Goal: Task Accomplishment & Management: Manage account settings

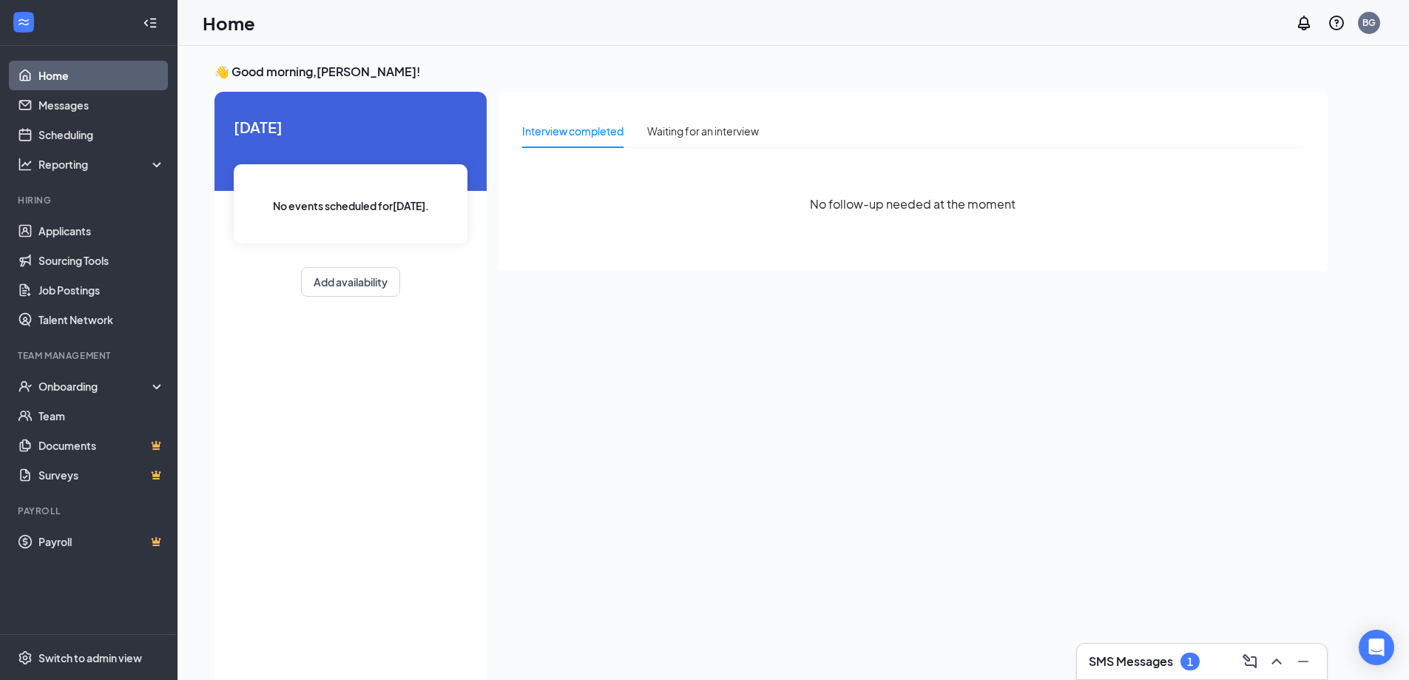
click at [1151, 652] on div "SMS Messages 1" at bounding box center [1202, 661] width 226 height 24
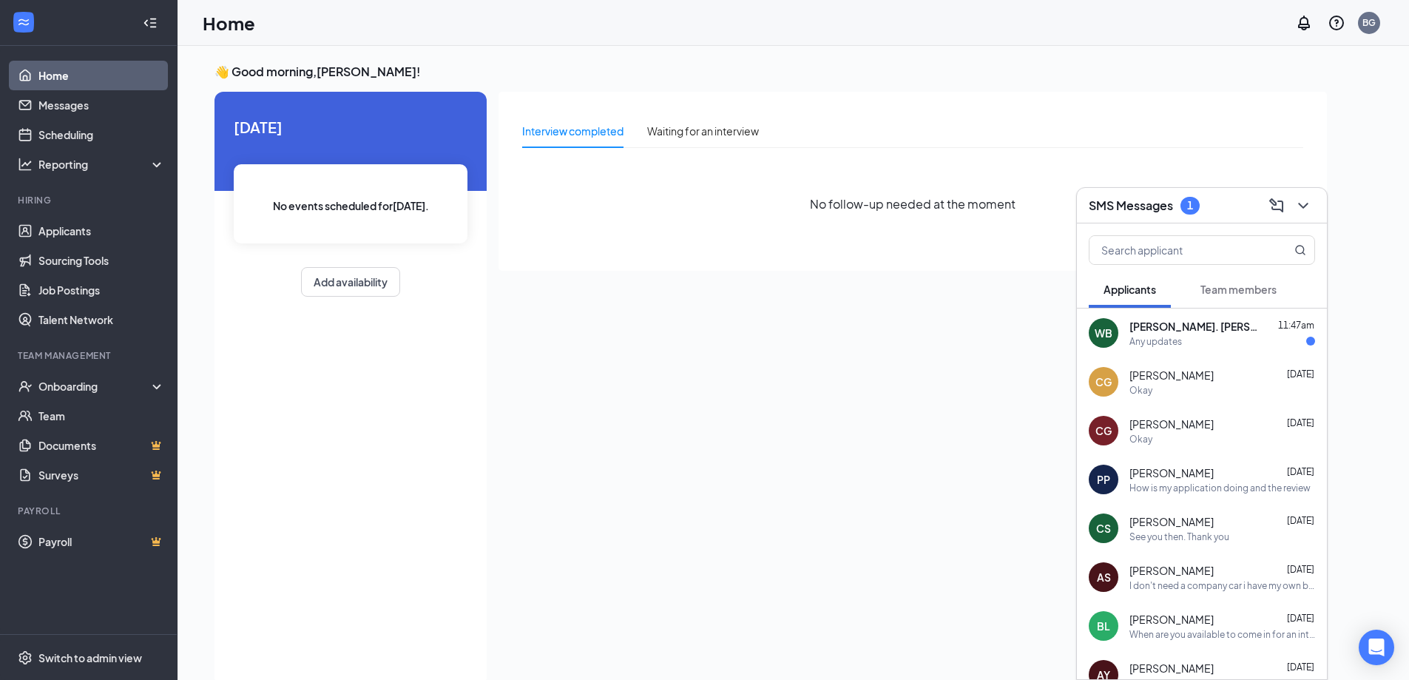
drag, startPoint x: 1141, startPoint y: 321, endPoint x: 1152, endPoint y: 320, distance: 10.5
click at [1142, 321] on span "[PERSON_NAME]. [PERSON_NAME]" at bounding box center [1195, 326] width 133 height 15
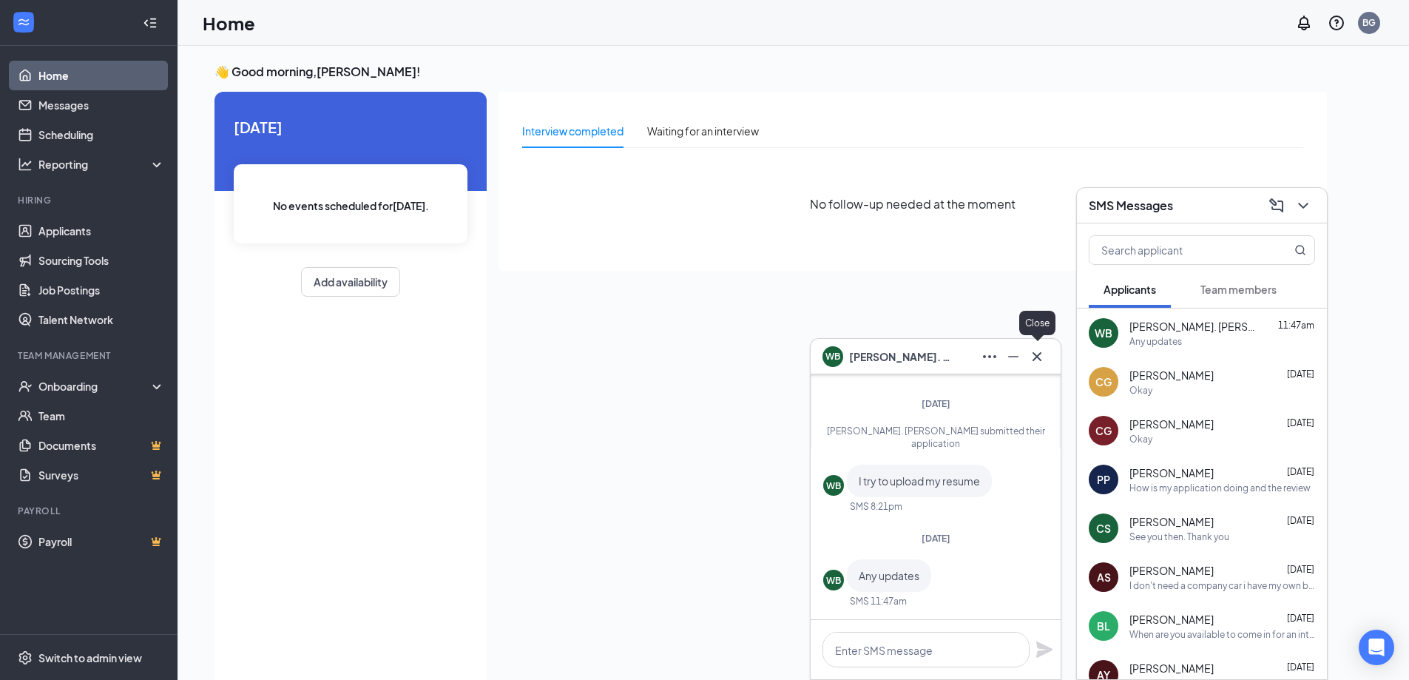
click at [1047, 356] on button at bounding box center [1037, 357] width 24 height 24
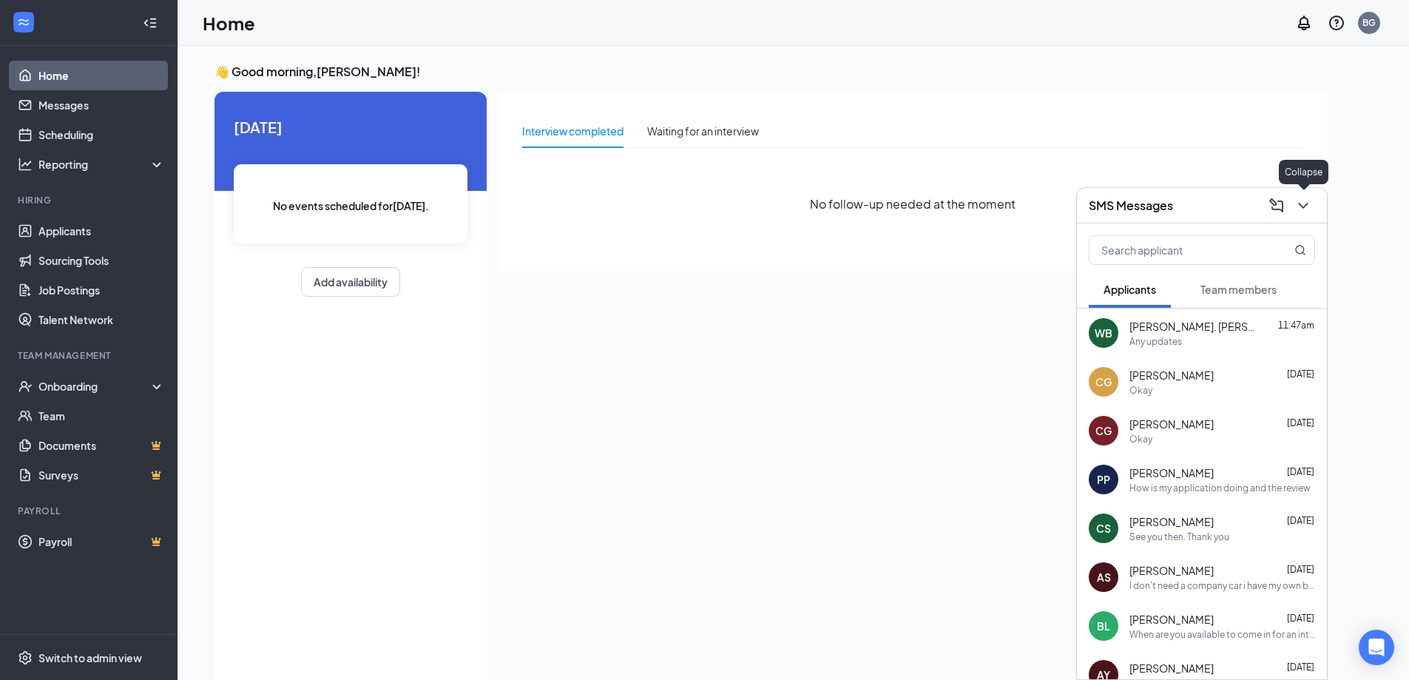
drag, startPoint x: 1302, startPoint y: 204, endPoint x: 1293, endPoint y: 212, distance: 12.1
click at [1302, 203] on icon "ChevronDown" at bounding box center [1303, 206] width 18 height 18
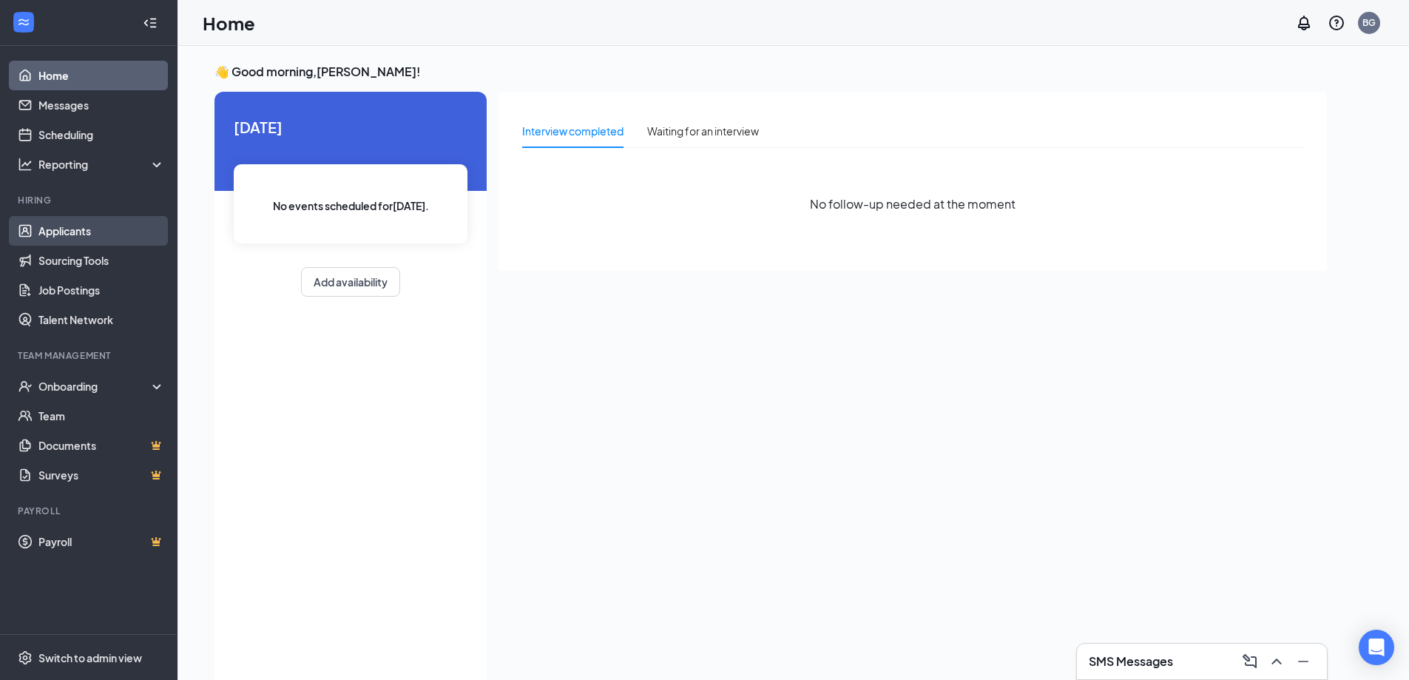
click at [76, 238] on link "Applicants" at bounding box center [101, 231] width 126 height 30
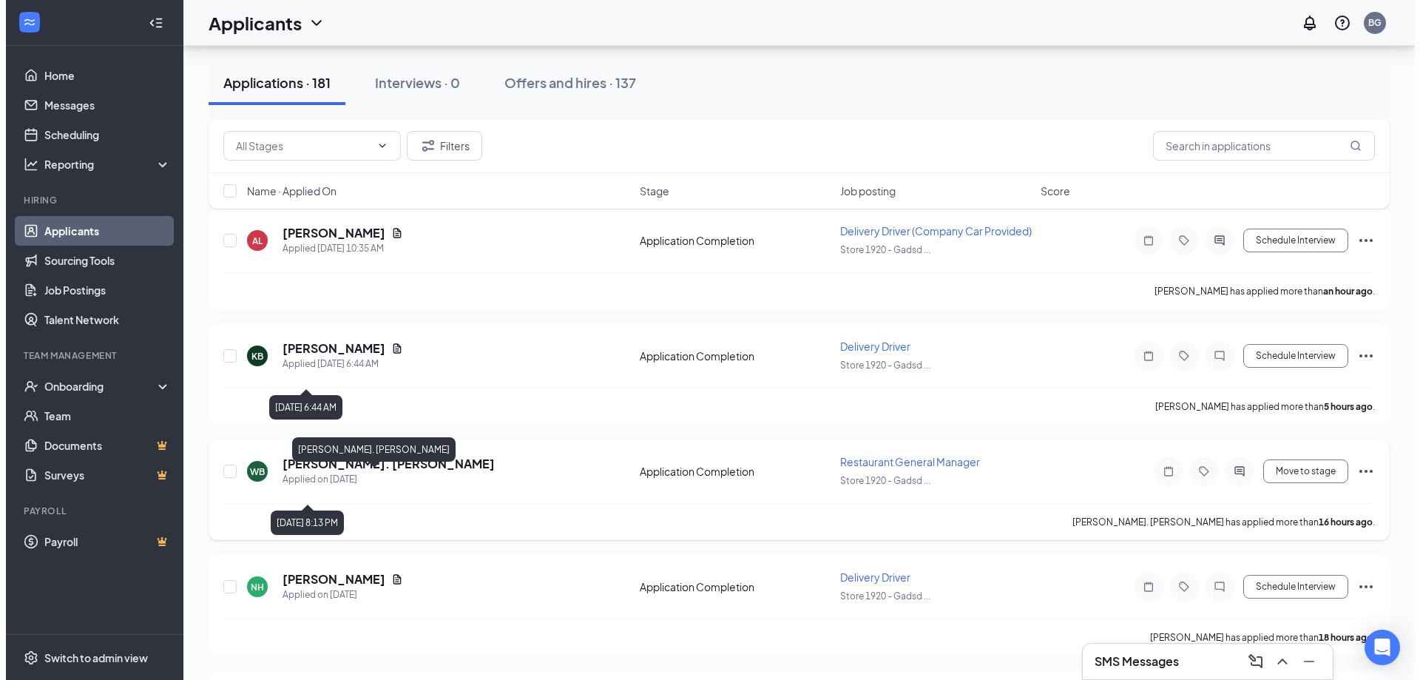
scroll to position [148, 0]
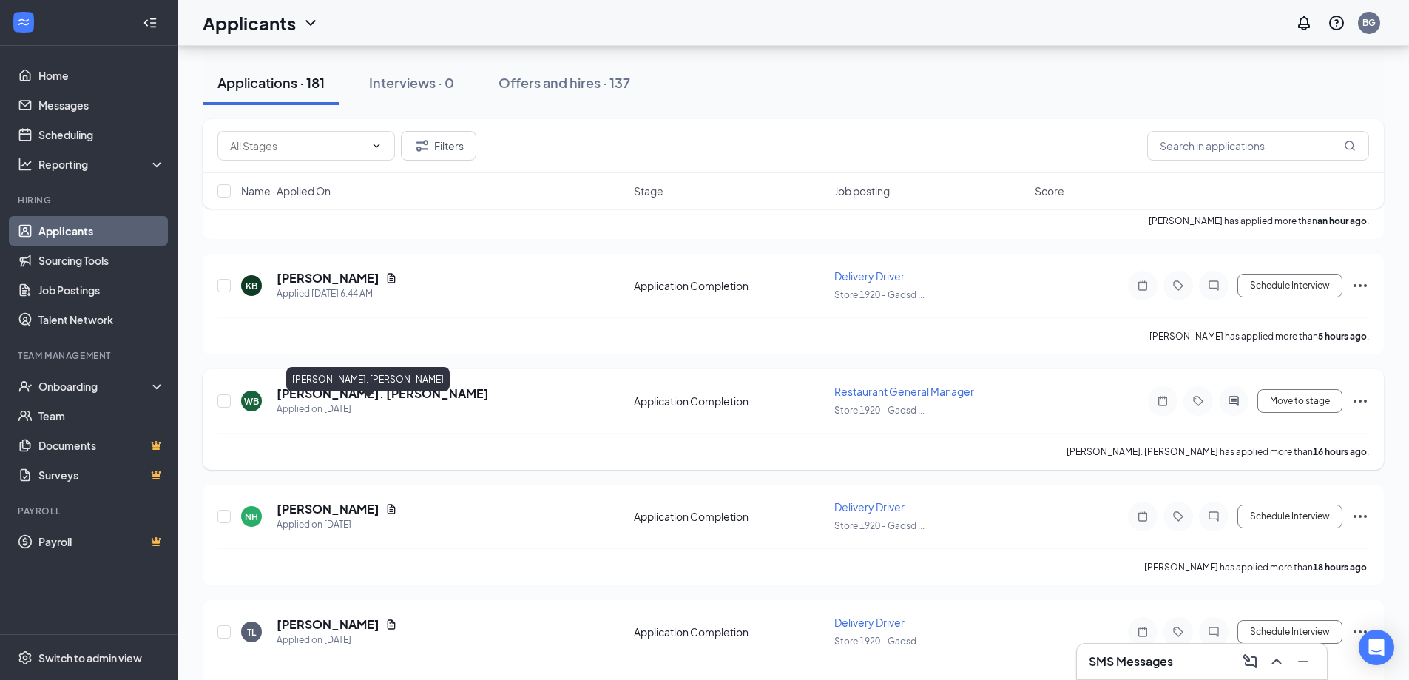
click at [351, 402] on h5 "[PERSON_NAME]. [PERSON_NAME]" at bounding box center [383, 393] width 212 height 16
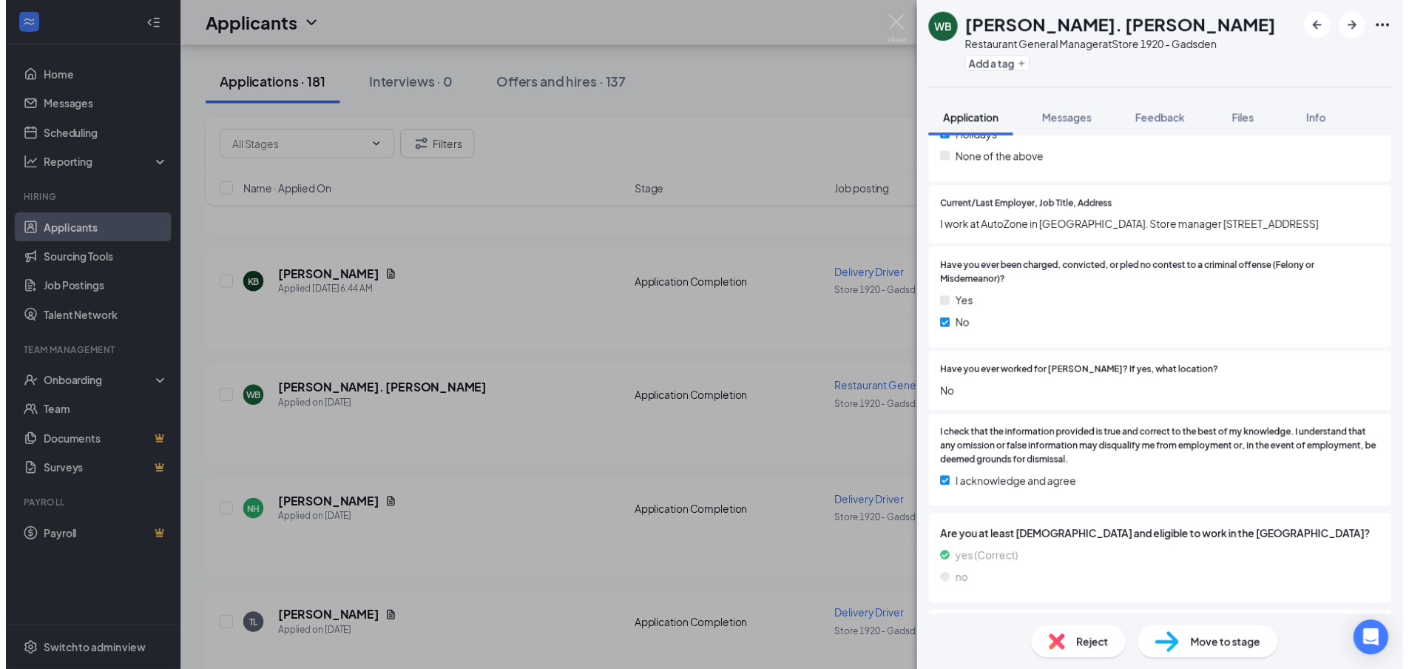
scroll to position [592, 0]
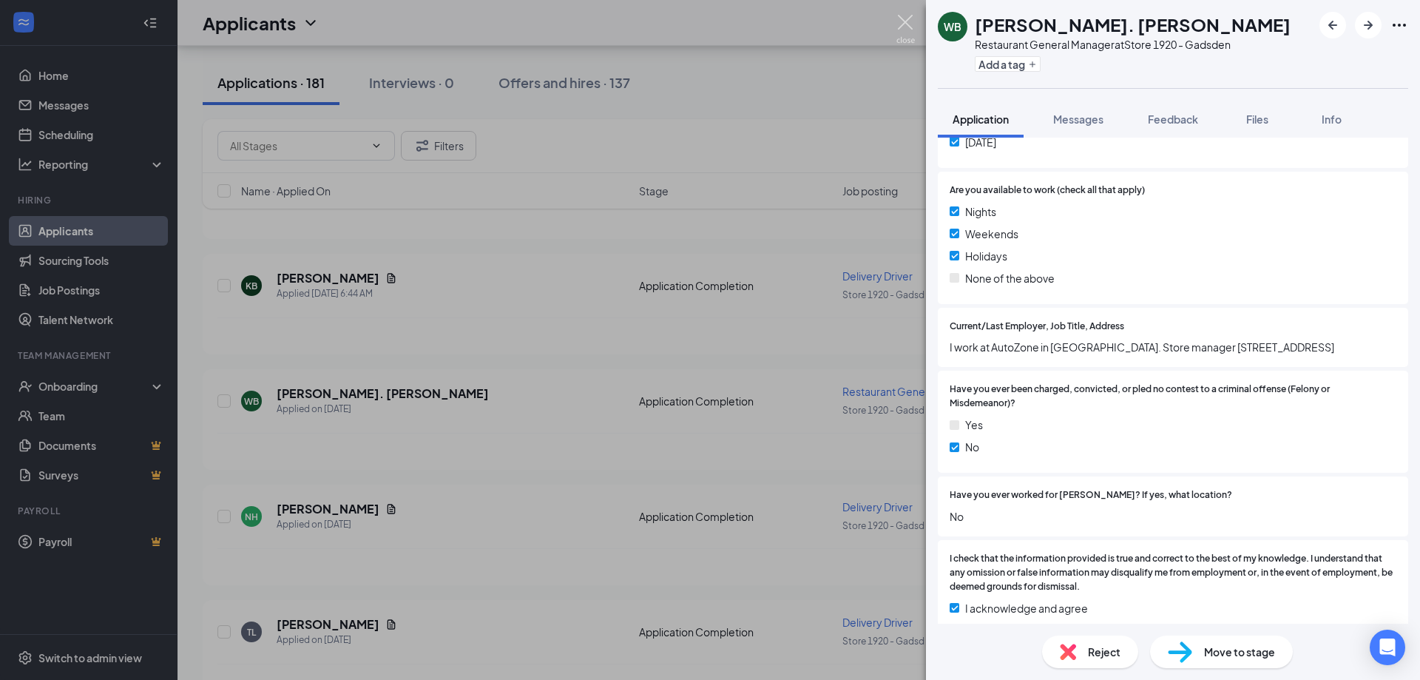
click at [906, 18] on img at bounding box center [905, 29] width 18 height 29
